Goal: Transaction & Acquisition: Purchase product/service

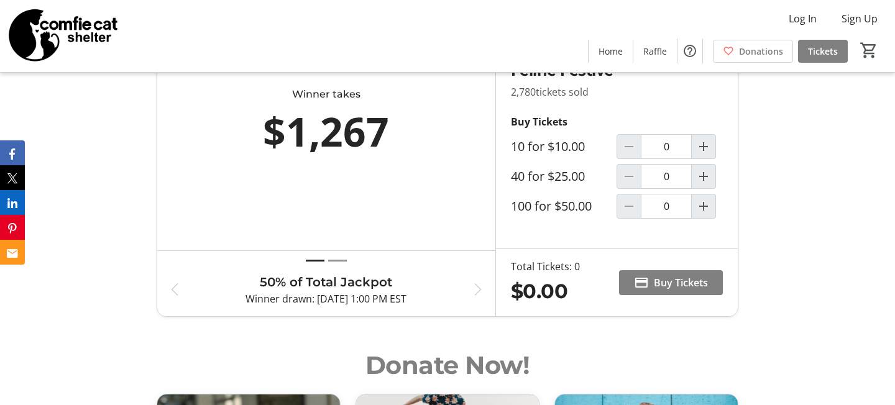
scroll to position [811, 0]
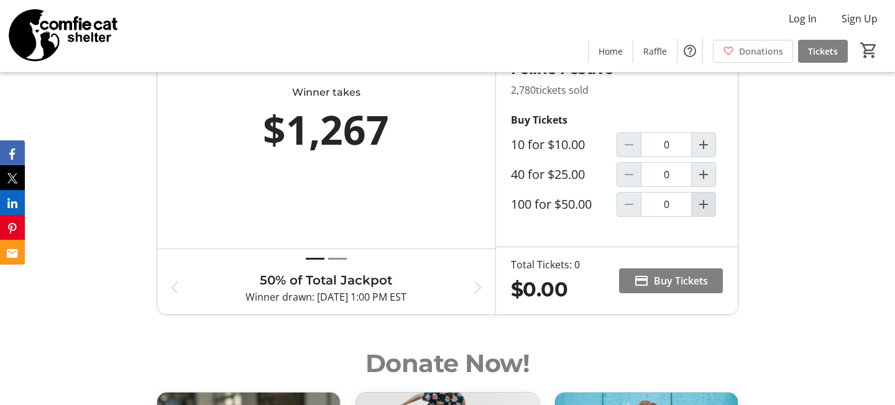
click at [701, 212] on mat-icon "Increment by one" at bounding box center [703, 204] width 15 height 15
click at [669, 296] on span at bounding box center [671, 281] width 104 height 30
type input "2"
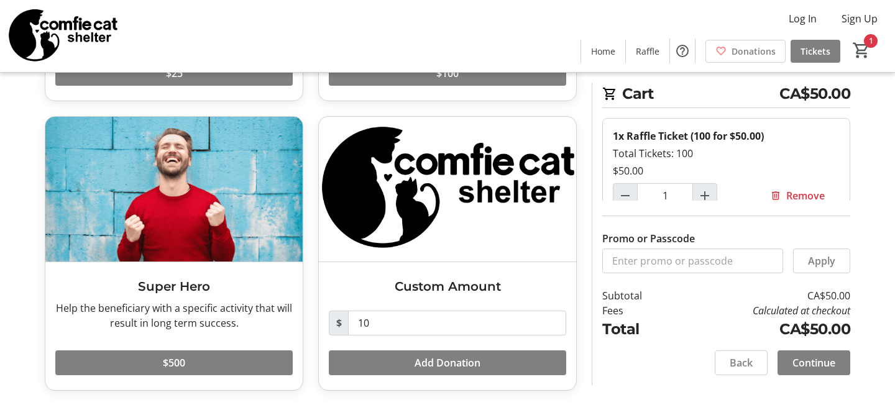
scroll to position [309, 0]
click at [827, 371] on span at bounding box center [814, 363] width 73 height 30
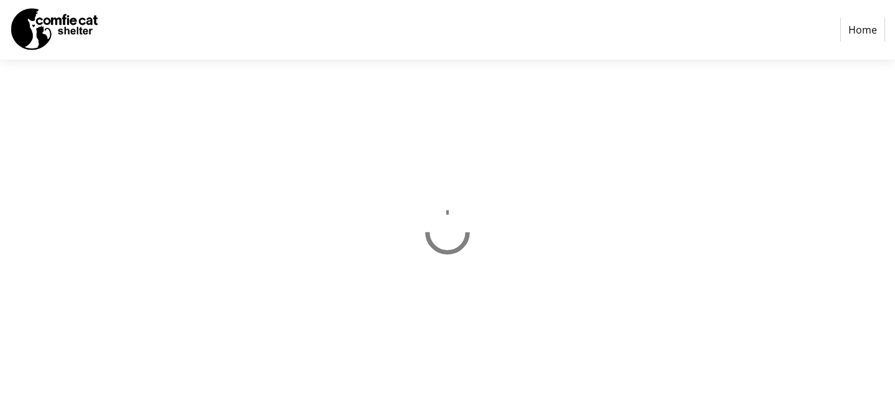
select select "CA"
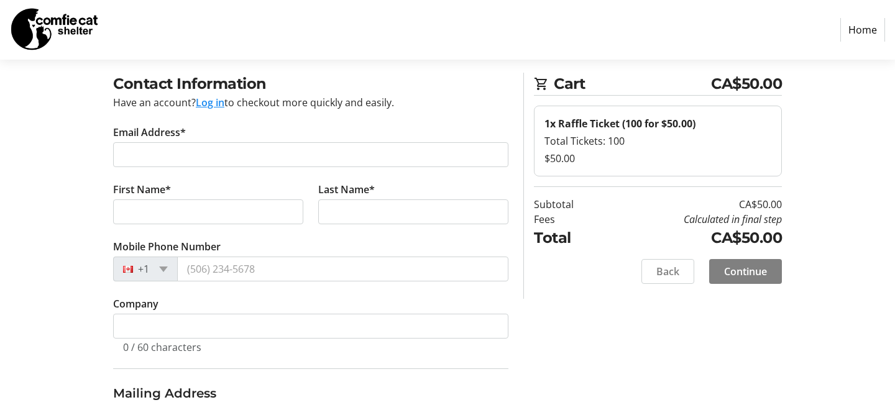
scroll to position [14, 0]
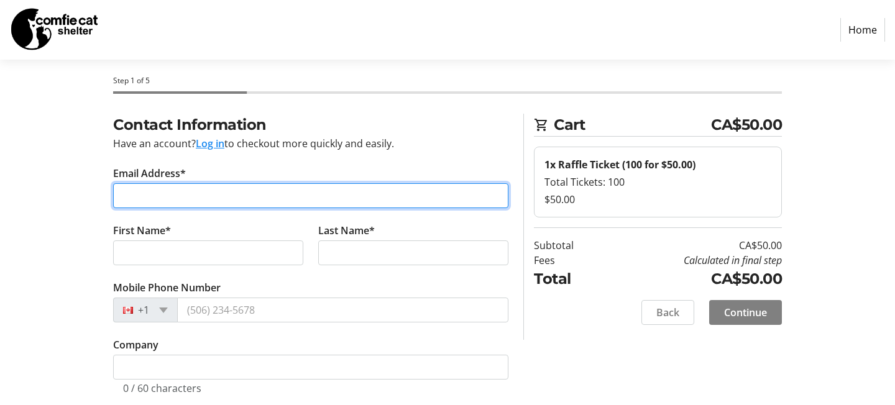
click at [183, 190] on input "Email Address*" at bounding box center [310, 195] width 395 height 25
click at [195, 193] on input "Email Address*" at bounding box center [310, 195] width 395 height 25
